Goal: Task Accomplishment & Management: Manage account settings

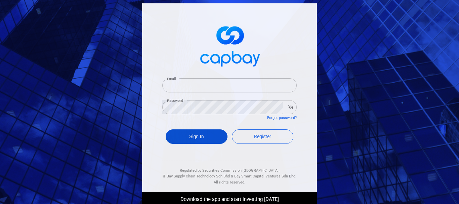
type input "[EMAIL_ADDRESS][DOMAIN_NAME]"
click at [214, 140] on button "Sign In" at bounding box center [197, 136] width 62 height 14
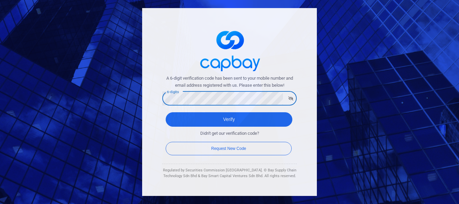
click at [166, 112] on button "Verify" at bounding box center [229, 119] width 127 height 14
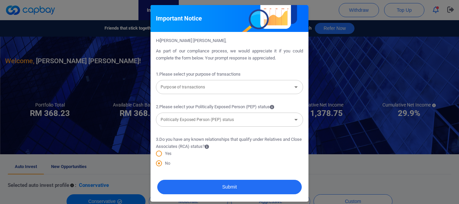
click at [259, 86] on input "Purpose of transactions" at bounding box center [224, 87] width 132 height 12
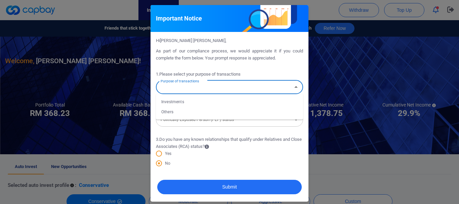
click at [218, 108] on li "Others" at bounding box center [229, 112] width 147 height 10
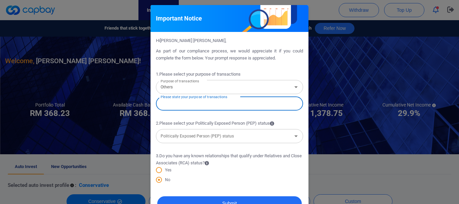
click at [221, 110] on input "text" at bounding box center [229, 103] width 147 height 14
click at [224, 90] on input "Others" at bounding box center [224, 87] width 132 height 12
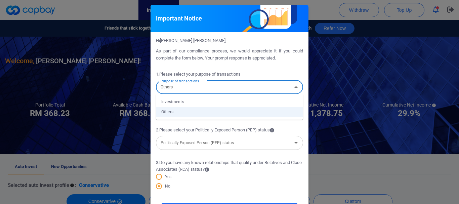
click at [200, 103] on li "Investments" at bounding box center [229, 102] width 147 height 10
type input "Investments"
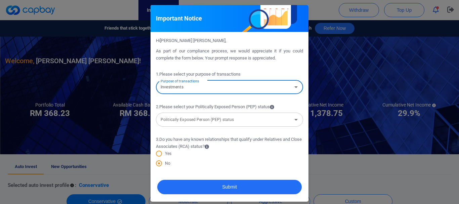
click at [211, 122] on input "Politically Exposed Person (PEP) status" at bounding box center [224, 119] width 132 height 12
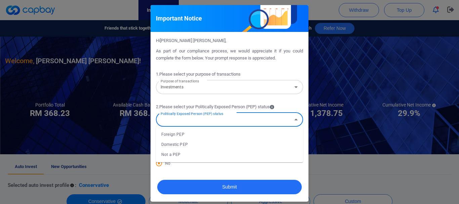
click at [191, 150] on li "Not a PEP" at bounding box center [229, 155] width 147 height 10
type input "Not a PEP"
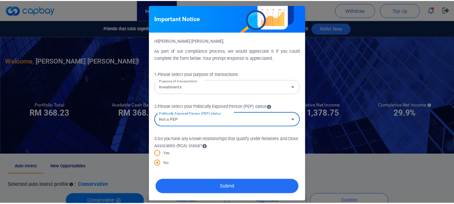
scroll to position [3, 0]
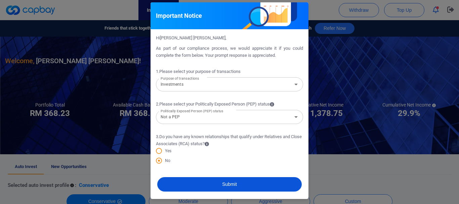
click at [197, 181] on button "Submit" at bounding box center [229, 184] width 145 height 14
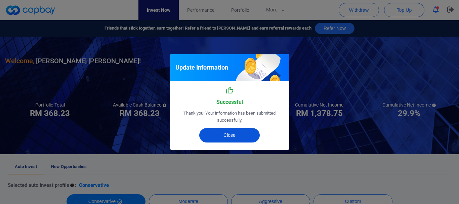
click at [227, 139] on button "Close" at bounding box center [229, 135] width 60 height 14
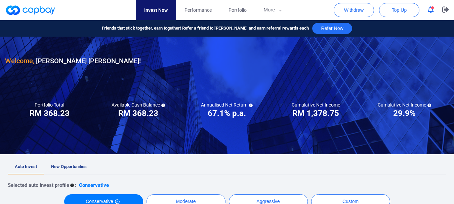
scroll to position [168, 0]
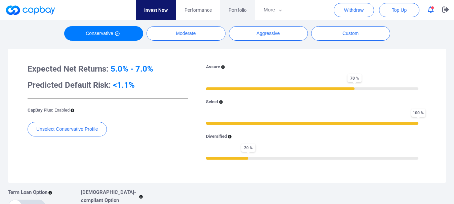
click at [227, 13] on link "Portfolio" at bounding box center [237, 10] width 35 height 20
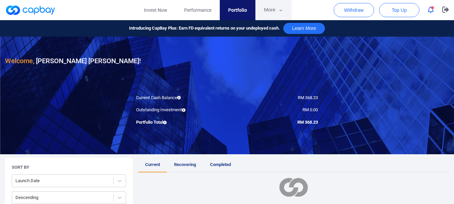
click at [266, 13] on button "More" at bounding box center [273, 10] width 36 height 20
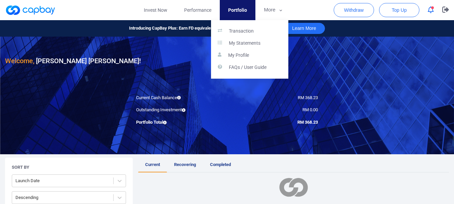
click at [168, 9] on button "button" at bounding box center [227, 102] width 454 height 204
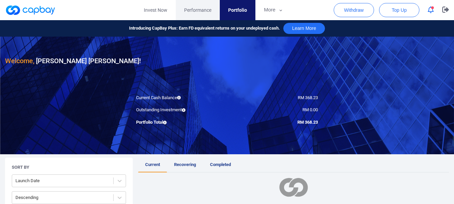
click at [207, 14] on span "Performance" at bounding box center [197, 9] width 27 height 7
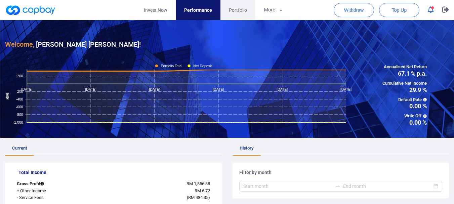
click at [238, 16] on link "Portfolio" at bounding box center [237, 10] width 35 height 20
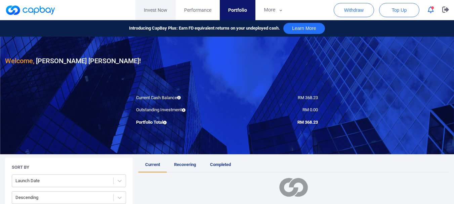
click at [157, 12] on link "Invest Now" at bounding box center [155, 10] width 40 height 20
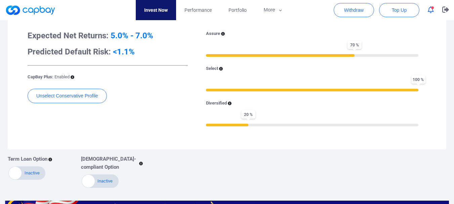
scroll to position [325, 0]
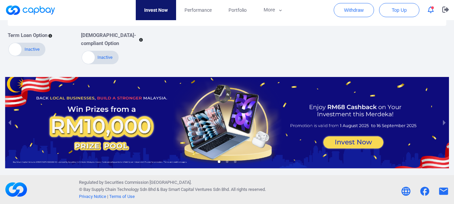
click at [36, 50] on div "Active Inactive" at bounding box center [26, 49] width 37 height 13
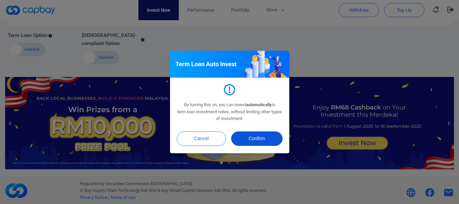
click at [253, 139] on button "Confirm" at bounding box center [256, 138] width 51 height 14
checkbox input "true"
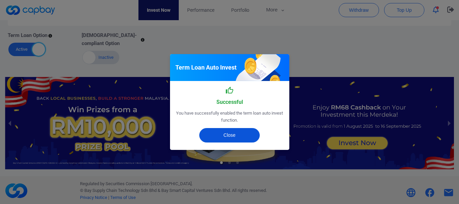
click at [233, 135] on button "Close" at bounding box center [229, 135] width 60 height 14
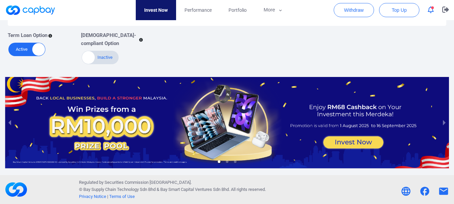
click at [98, 58] on div "Active Inactive" at bounding box center [100, 57] width 37 height 13
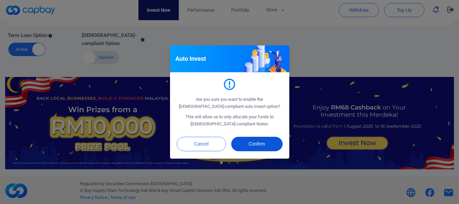
click at [262, 144] on button "Confirm" at bounding box center [256, 144] width 51 height 14
checkbox input "true"
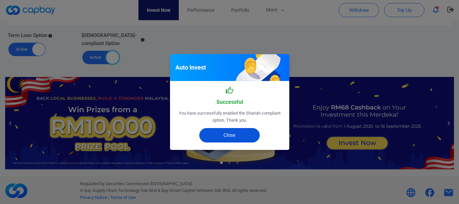
click at [227, 139] on button "Close" at bounding box center [229, 135] width 60 height 14
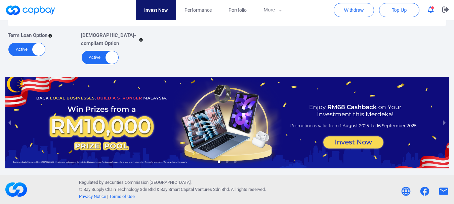
scroll to position [157, 0]
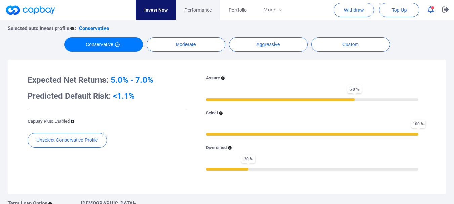
click at [191, 16] on link "Performance" at bounding box center [198, 10] width 44 height 20
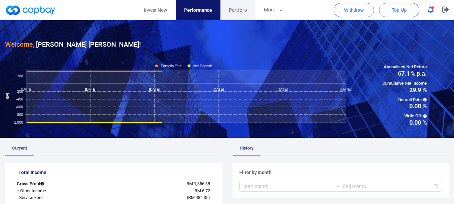
click at [253, 14] on link "Portfolio" at bounding box center [237, 10] width 35 height 20
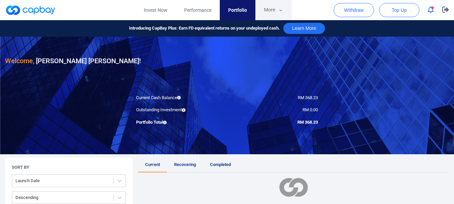
click at [268, 13] on button "More" at bounding box center [273, 10] width 36 height 20
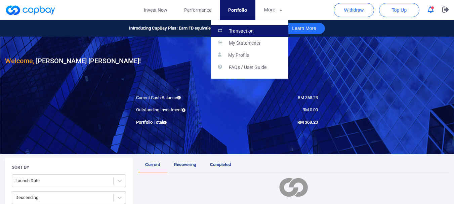
click at [262, 29] on link "Transaction" at bounding box center [249, 31] width 77 height 12
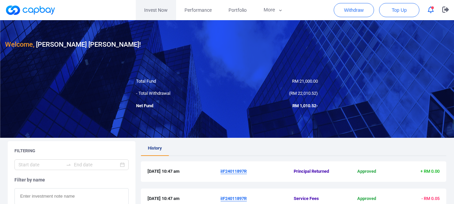
click at [153, 10] on link "Invest Now" at bounding box center [156, 10] width 40 height 20
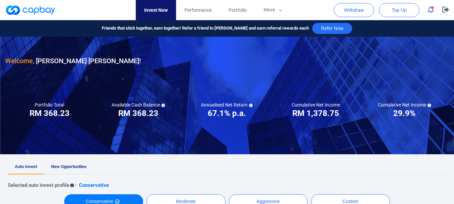
click at [61, 170] on link "New Opportunities" at bounding box center [69, 167] width 50 height 15
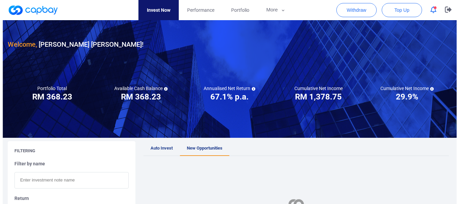
scroll to position [168, 0]
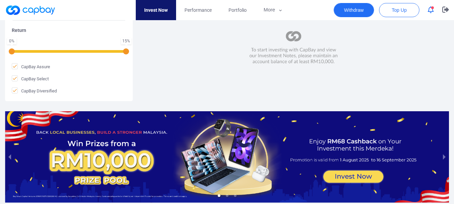
click at [342, 13] on button "Withdraw" at bounding box center [354, 10] width 40 height 14
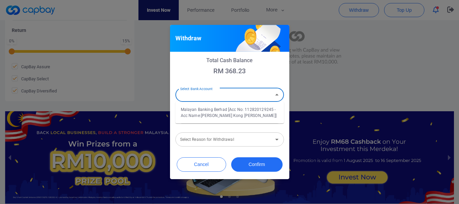
click at [248, 96] on input "Select Bank Account" at bounding box center [223, 95] width 93 height 12
click at [232, 115] on li "Malayan Banking Berhad [Acc No: 112820129245 - Acc Name:[PERSON_NAME] Kong [PER…" at bounding box center [229, 113] width 109 height 16
type input "Malayan Banking Berhad [Acc No: 112820129245 - Acc Name:[PERSON_NAME] Kong [PER…"
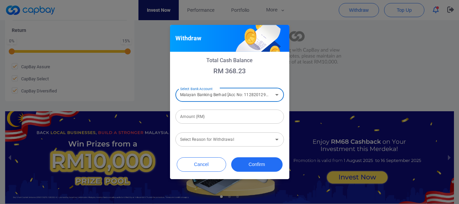
click at [232, 116] on input "Amount (RM)" at bounding box center [229, 117] width 109 height 14
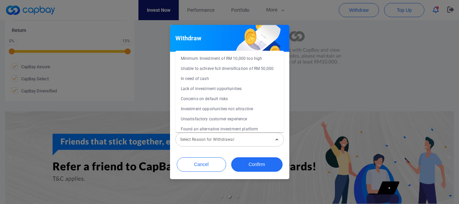
click at [234, 146] on div "Select Reason for Withdrawal" at bounding box center [229, 139] width 109 height 14
type input "RM 368.23"
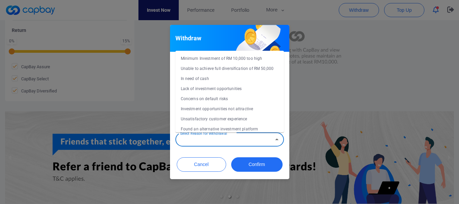
click at [205, 80] on li "In need of cash" at bounding box center [229, 79] width 109 height 10
type input "In need of cash"
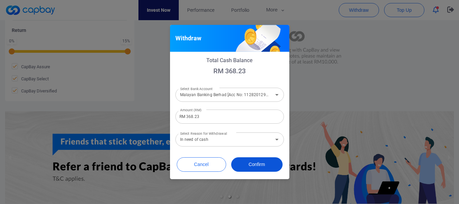
click at [252, 171] on button "Confirm" at bounding box center [256, 164] width 51 height 14
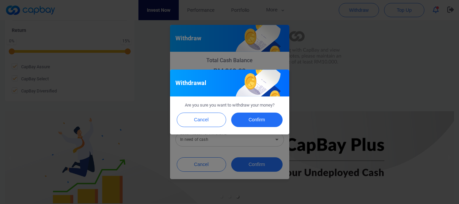
click at [254, 112] on div "Cancel Confirm" at bounding box center [229, 122] width 119 height 26
click at [254, 123] on button "Confirm" at bounding box center [256, 120] width 51 height 14
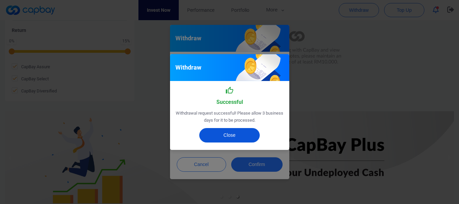
click at [232, 130] on button "Close" at bounding box center [229, 135] width 60 height 14
